Goal: Information Seeking & Learning: Learn about a topic

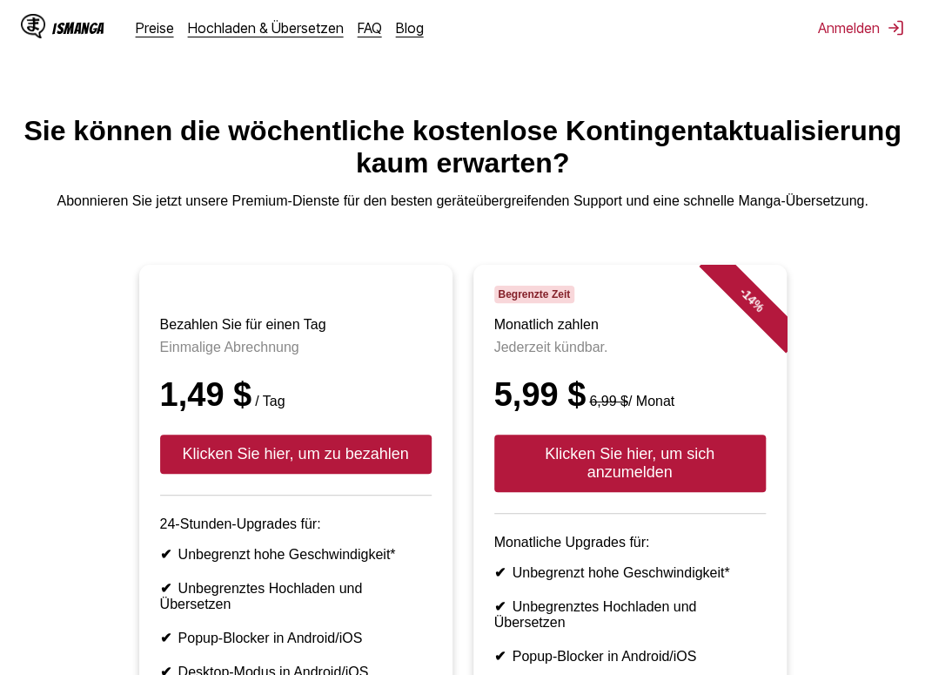
click at [64, 24] on font "IsManga" at bounding box center [78, 28] width 52 height 17
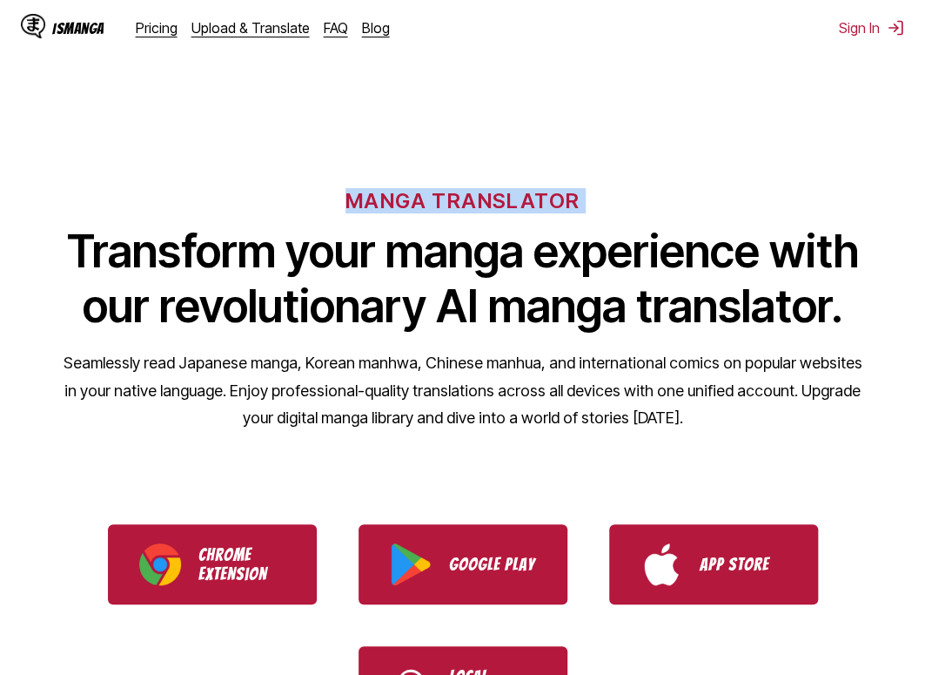
drag, startPoint x: 332, startPoint y: 193, endPoint x: 619, endPoint y: 206, distance: 287.5
click at [619, 206] on div "MANGA TRANSLATOR Transform your manga experience with our revolutionary AI mang…" at bounding box center [462, 281] width 925 height 332
copy h6 "MANGA TRANSLATOR"
click at [274, 218] on div "MANGA TRANSLATOR Transform your manga experience with our revolutionary AI mang…" at bounding box center [462, 281] width 925 height 332
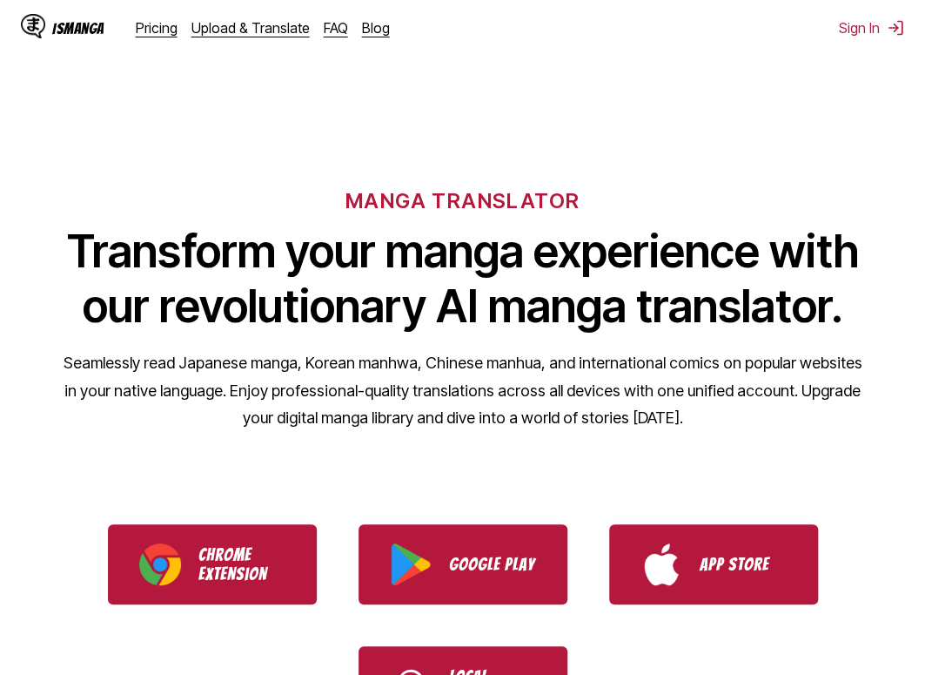
click at [312, 25] on div "Pricing Upload & Translate FAQ Blog" at bounding box center [270, 27] width 268 height 17
click at [324, 24] on link "FAQ" at bounding box center [336, 27] width 24 height 17
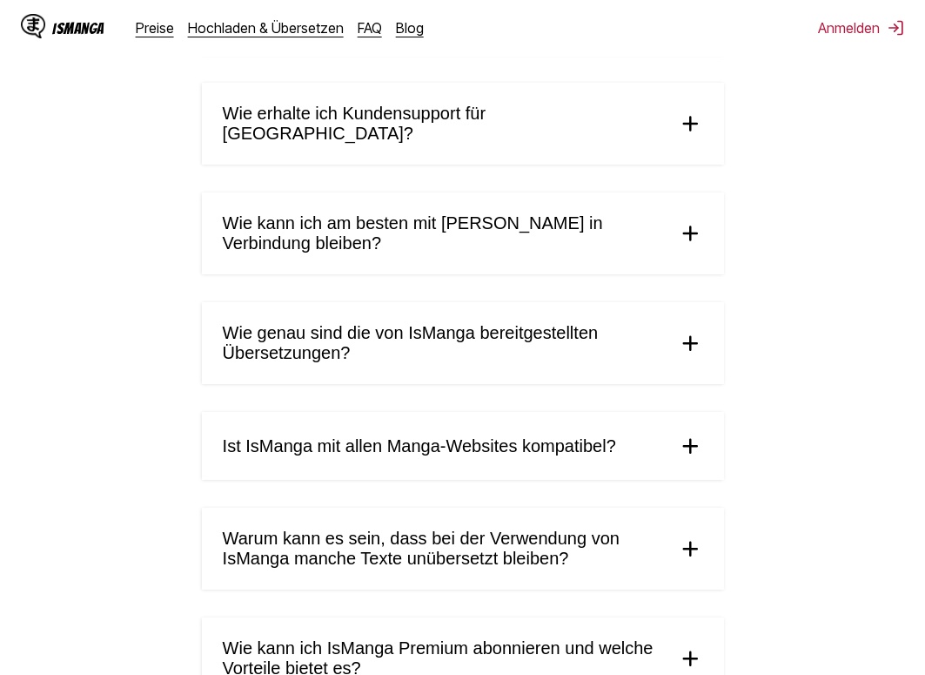
scroll to position [670, 0]
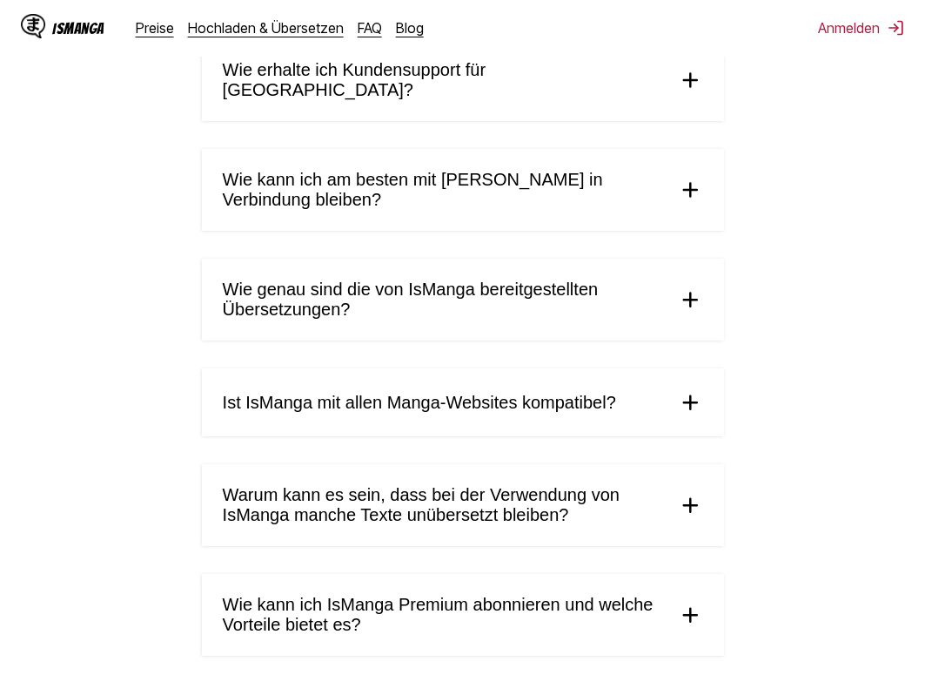
click at [313, 393] on font "Ist IsManga mit allen Manga-Websites kompatibel?" at bounding box center [419, 402] width 393 height 19
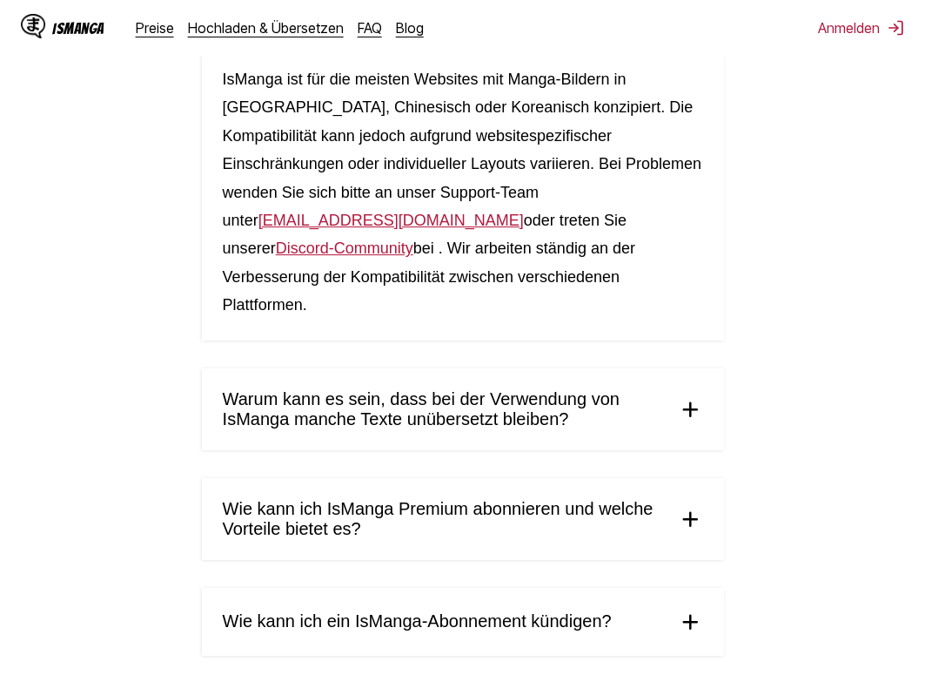
scroll to position [1088, 0]
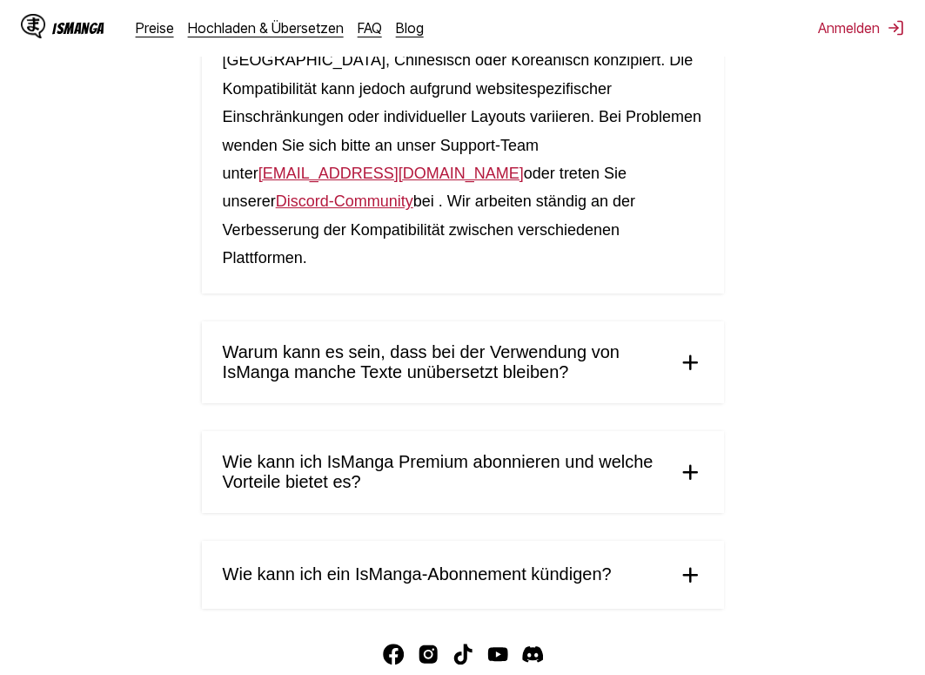
click at [371, 564] on font "Wie kann ich ein IsManga-Abonnement kündigen?" at bounding box center [417, 573] width 389 height 19
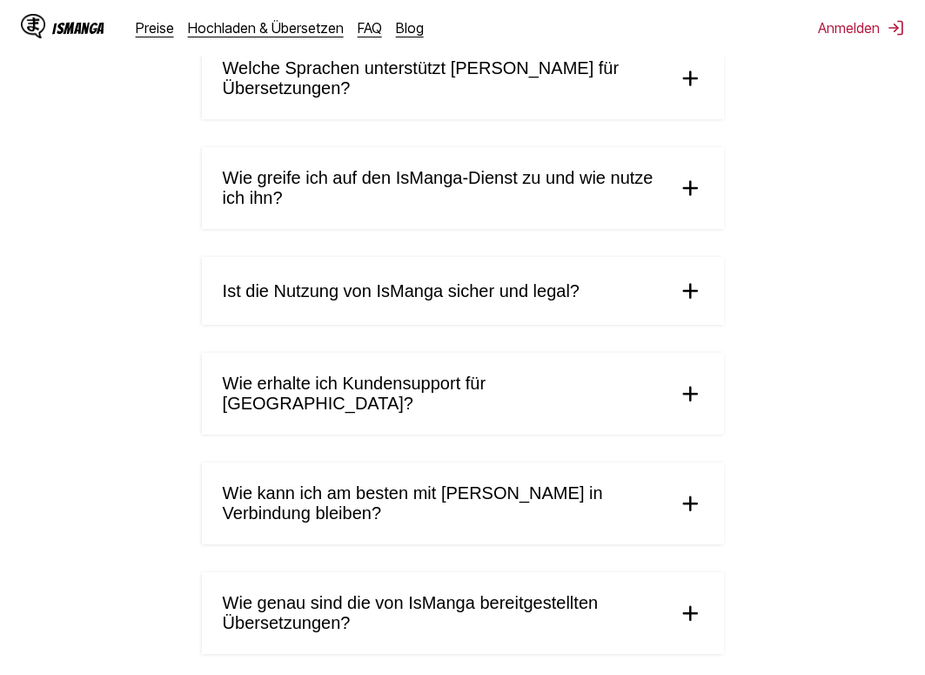
scroll to position [0, 0]
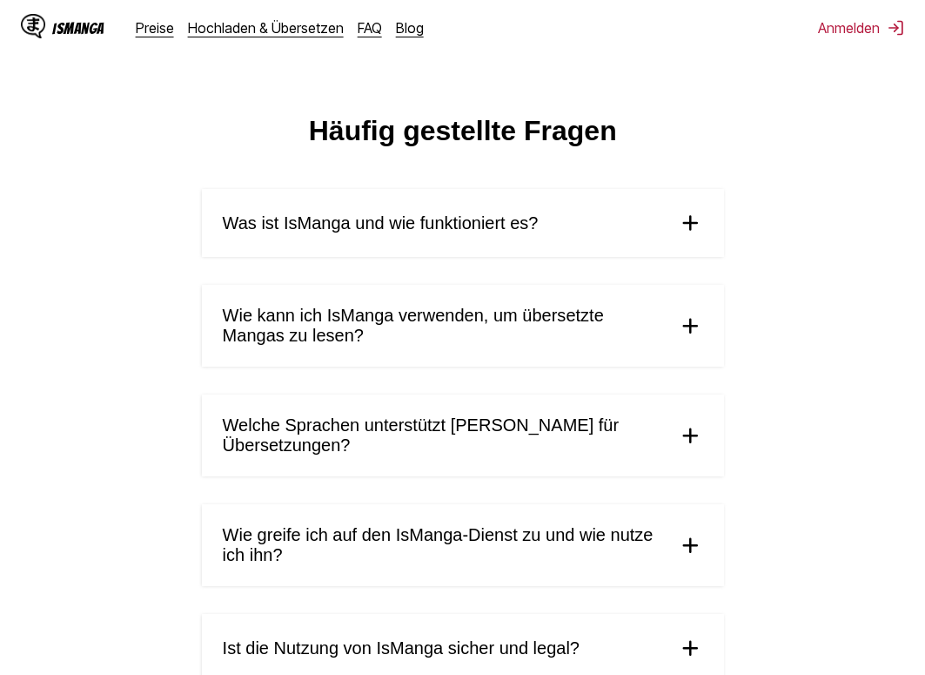
click at [435, 233] on summary "Was ist IsManga und wie funktioniert es?" at bounding box center [463, 223] width 522 height 68
